Goal: Check status: Check status

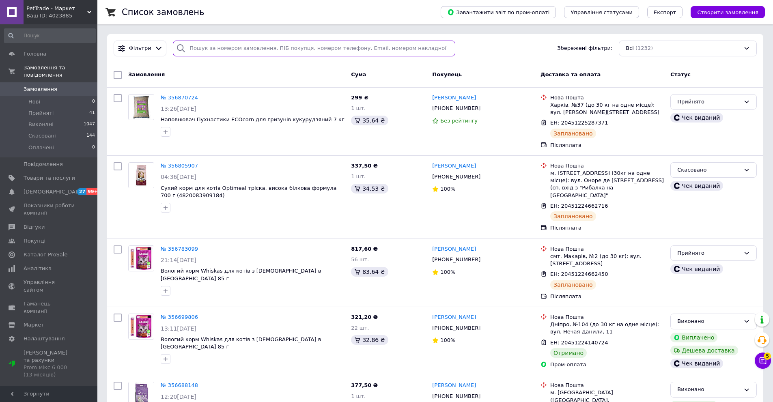
click at [297, 45] on input "search" at bounding box center [314, 49] width 282 height 16
paste input "356267990"
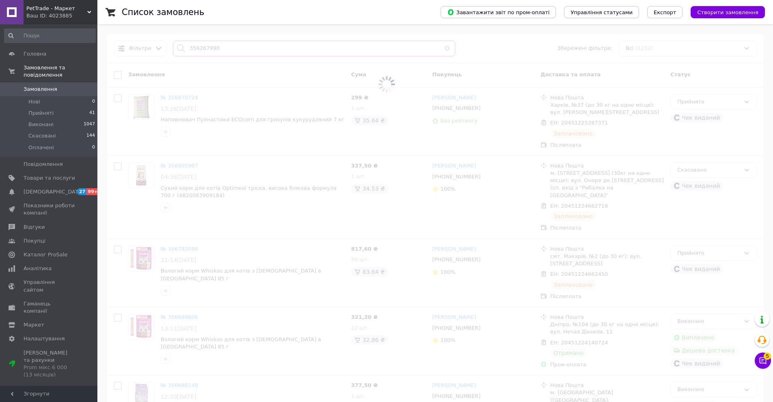
type input "356267990"
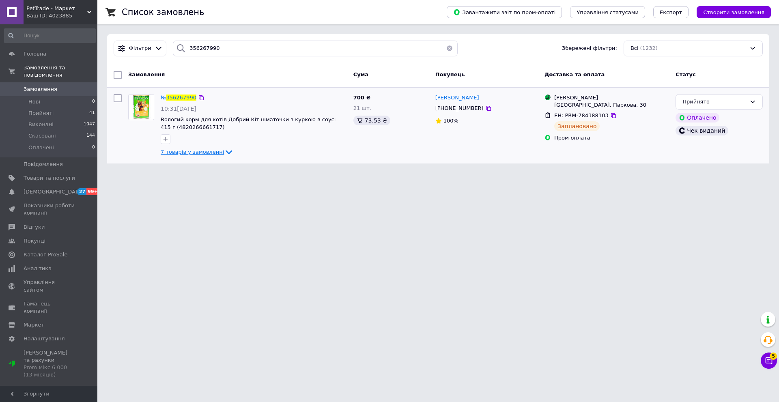
click at [224, 149] on icon at bounding box center [229, 152] width 10 height 10
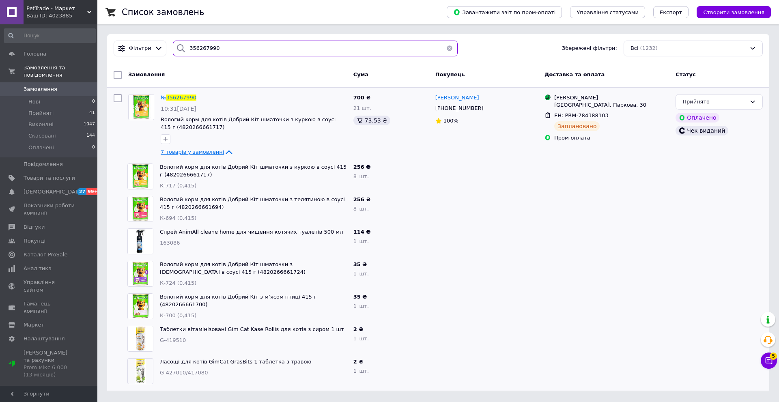
click at [220, 43] on input "356267990" at bounding box center [315, 49] width 285 height 16
click at [218, 47] on input "356267990" at bounding box center [315, 49] width 285 height 16
click at [293, 138] on div at bounding box center [254, 139] width 190 height 13
click at [571, 114] on ul "Магазини Rozetka Краматорськ, Паркова, 30 ЕН: PRM-784388103 Заплановано Пром-оп…" at bounding box center [607, 118] width 125 height 51
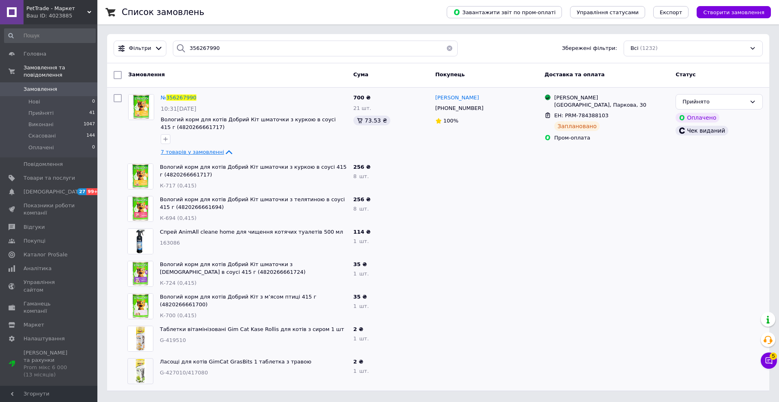
click at [331, 240] on div "Спрей AnimAll cleane home для чищення котячих туалетів 500 мл 163086" at bounding box center [254, 241] width 194 height 32
